Goal: Navigation & Orientation: Find specific page/section

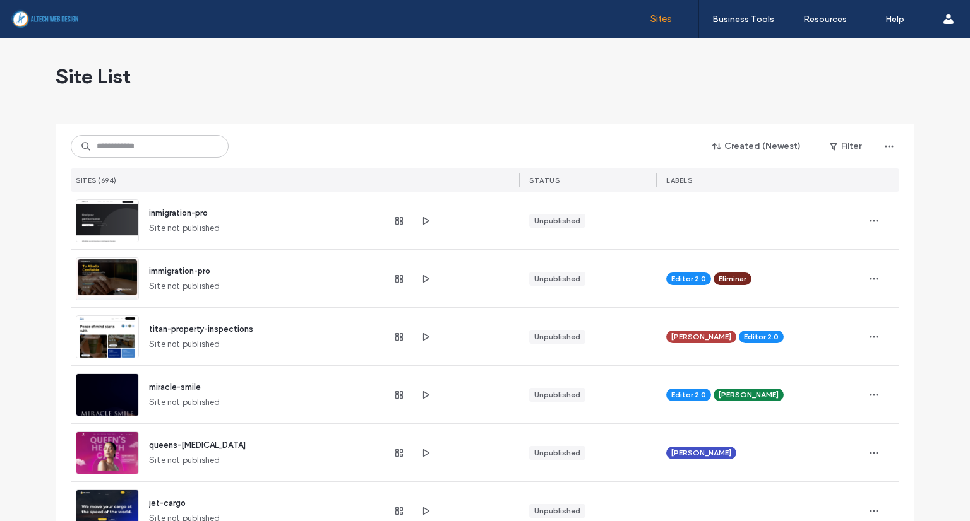
click at [415, 126] on div "Created (Newest) Filter SITES (694) STATUS LABELS" at bounding box center [485, 158] width 828 height 68
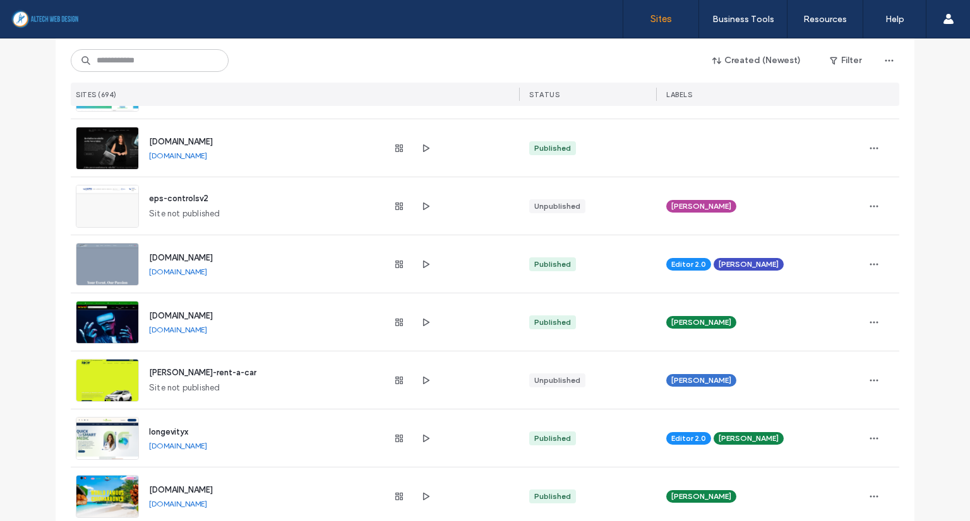
scroll to position [1641, 0]
click at [423, 319] on use "button" at bounding box center [426, 322] width 6 height 8
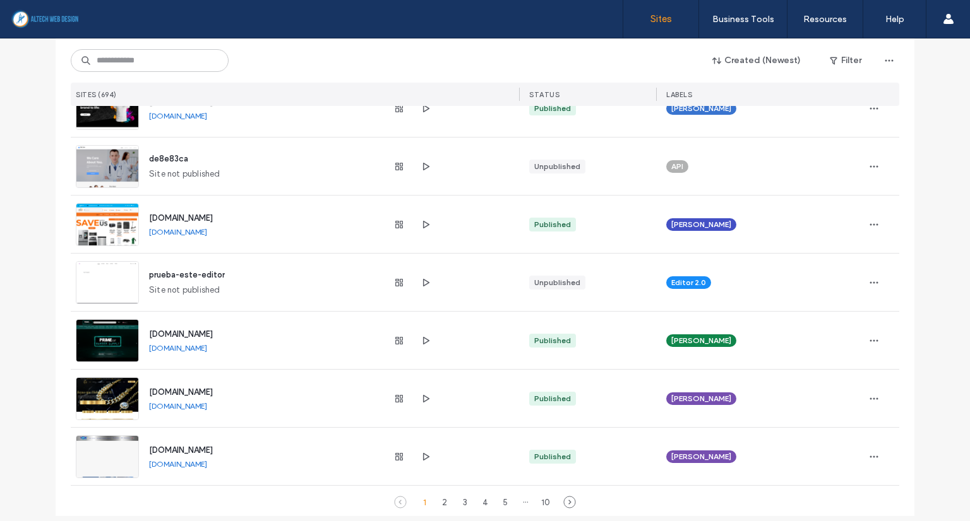
scroll to position [4072, 0]
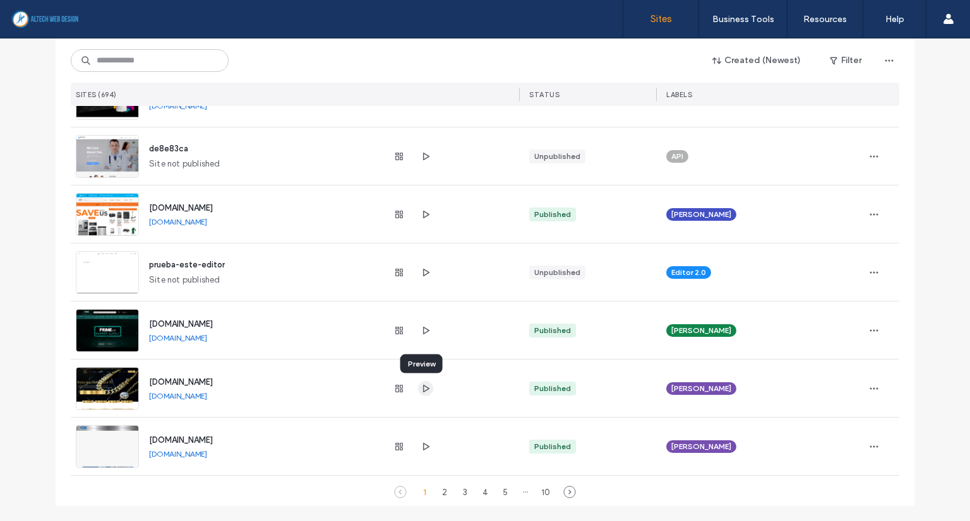
click at [422, 391] on icon "button" at bounding box center [425, 389] width 10 height 10
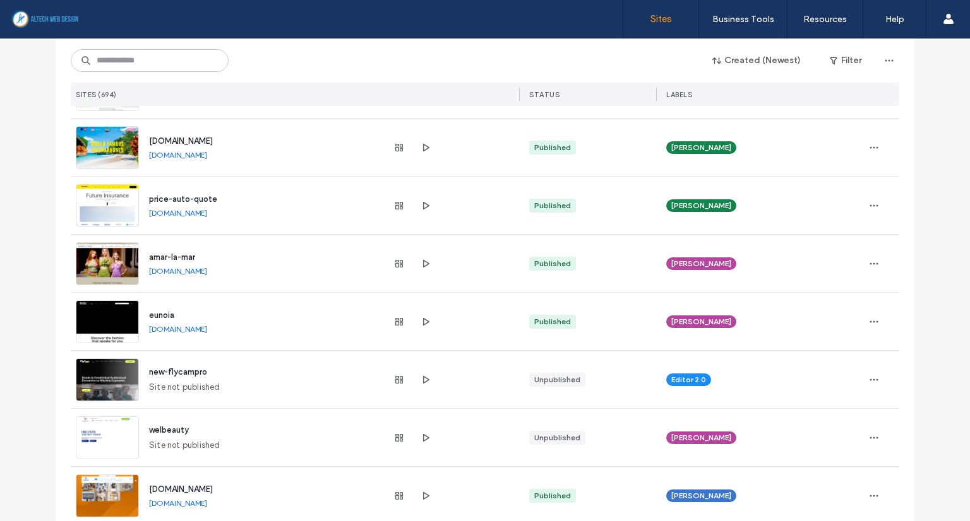
scroll to position [1989, 0]
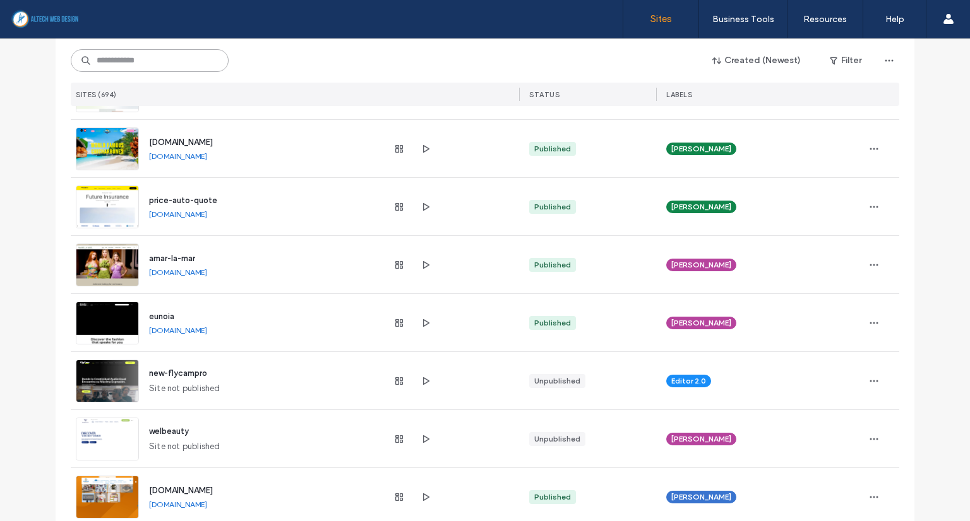
click at [136, 53] on input at bounding box center [150, 60] width 158 height 23
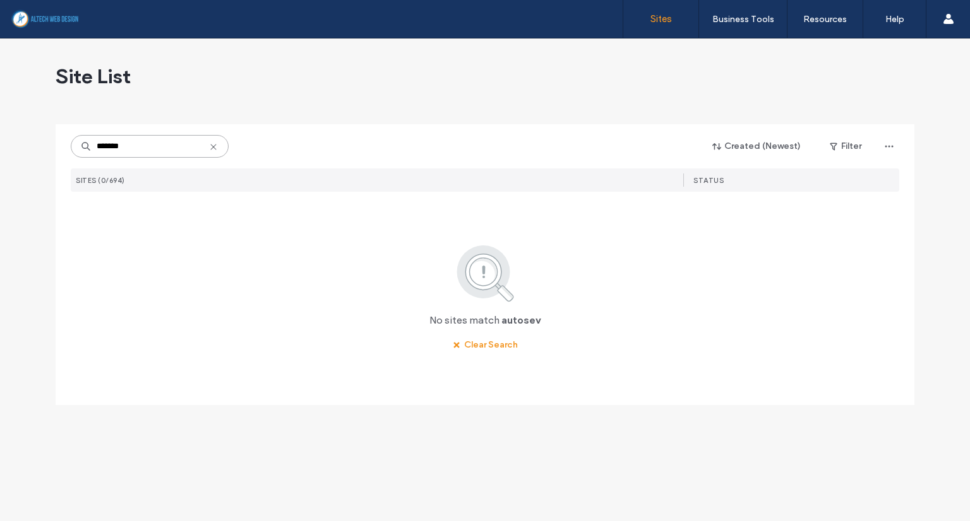
scroll to position [0, 0]
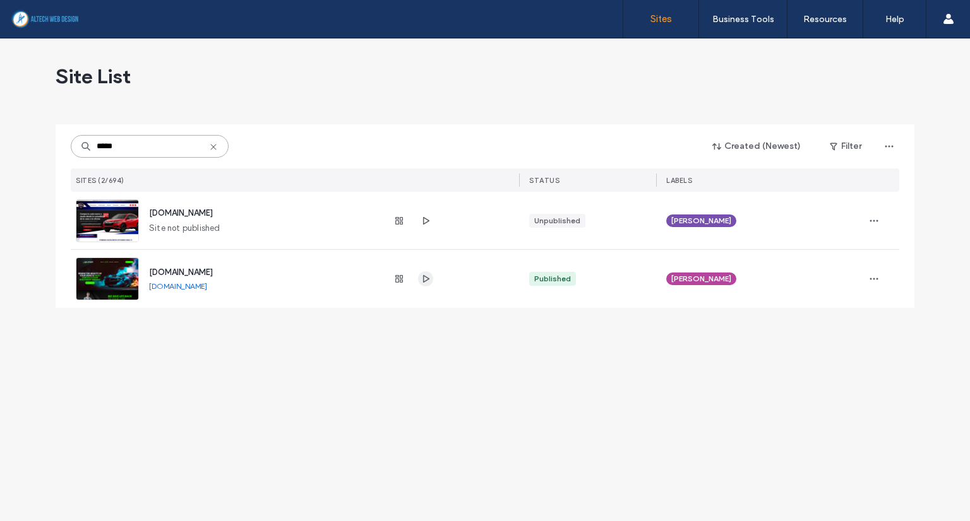
type input "*****"
click at [427, 276] on icon "button" at bounding box center [425, 279] width 10 height 10
